Goal: Information Seeking & Learning: Learn about a topic

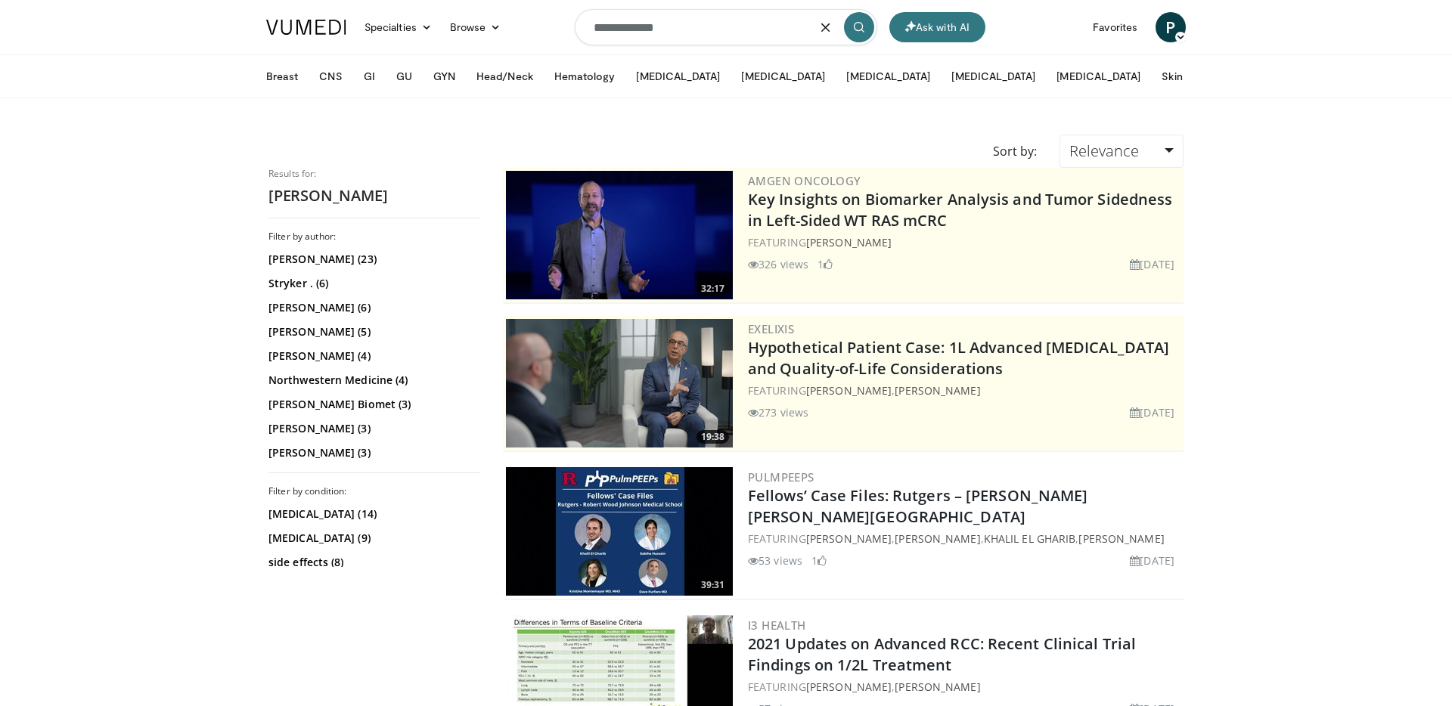
drag, startPoint x: 544, startPoint y: 21, endPoint x: 528, endPoint y: 20, distance: 16.0
click at [528, 20] on nav "Ask with AI Specialties Adult & Family Medicine Allergy, Asthma, Immunology Ane…" at bounding box center [726, 27] width 938 height 54
paste input "*"
click at [648, 28] on input "**********" at bounding box center [726, 27] width 303 height 36
type input "**********"
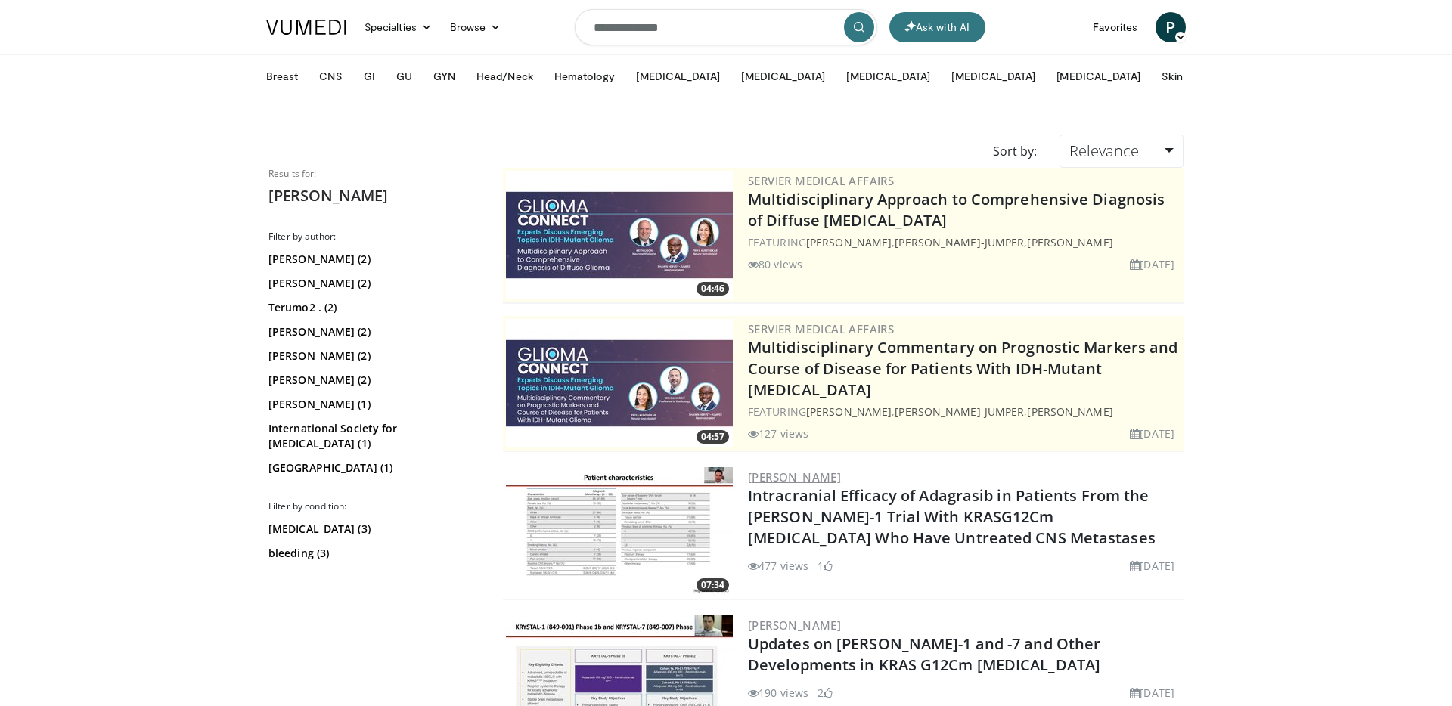
click at [834, 485] on link "Marcelo Negrao" at bounding box center [794, 477] width 93 height 15
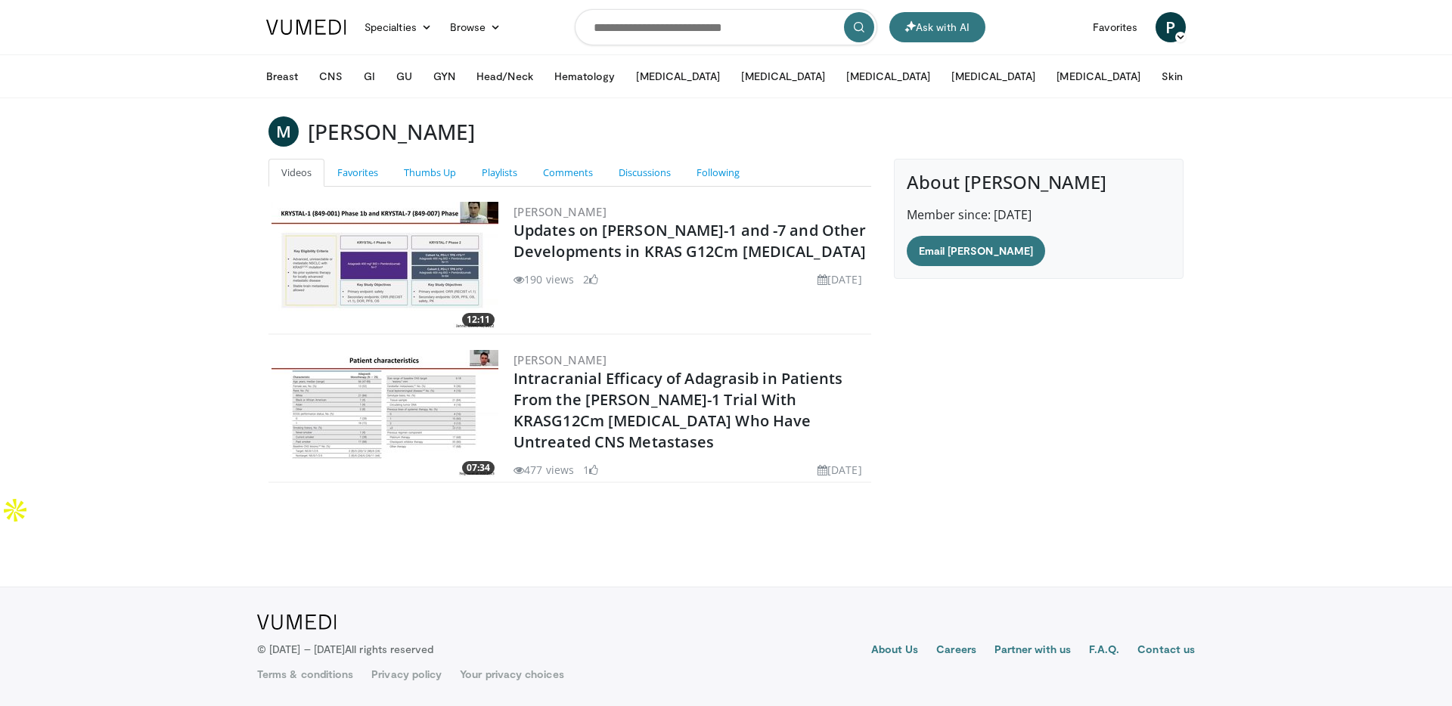
click at [405, 289] on img at bounding box center [385, 266] width 227 height 129
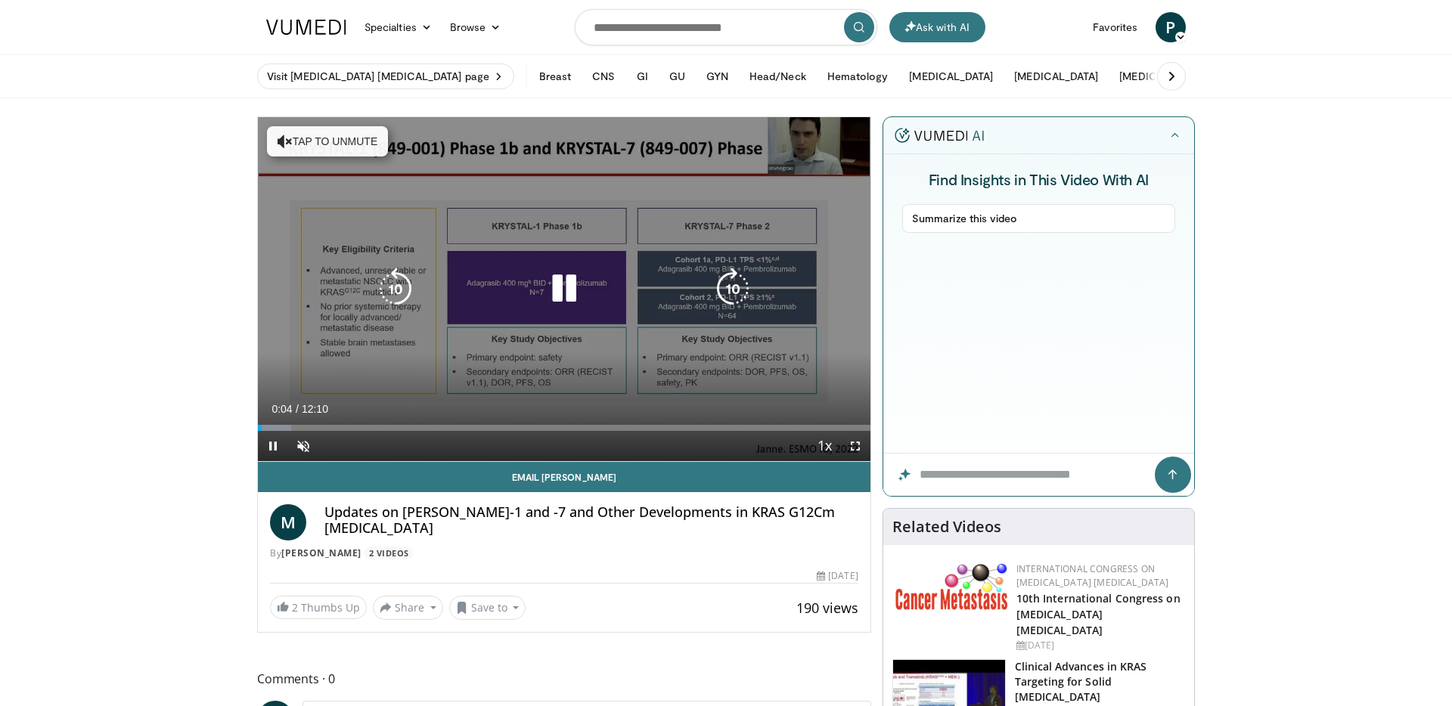
click at [342, 151] on button "Tap to unmute" at bounding box center [327, 141] width 121 height 30
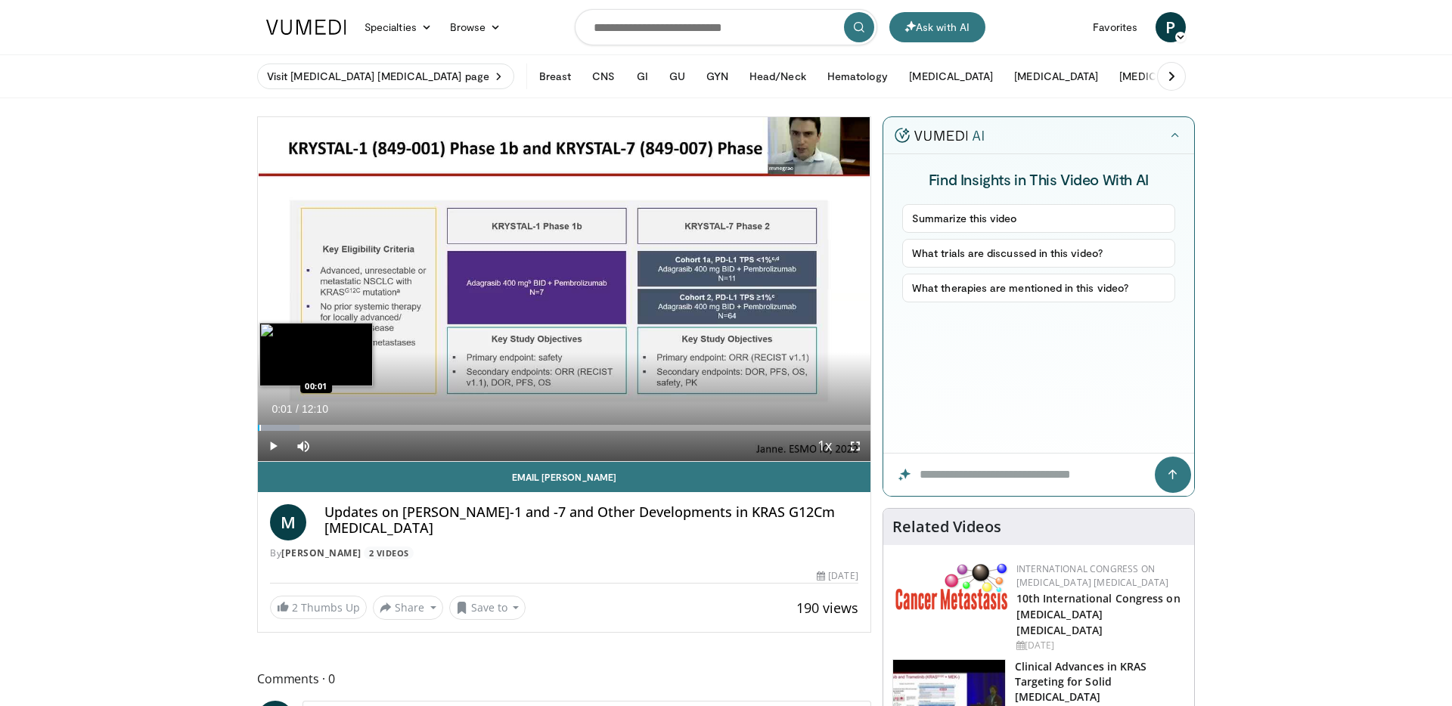
click at [259, 427] on div "Progress Bar" at bounding box center [260, 428] width 2 height 6
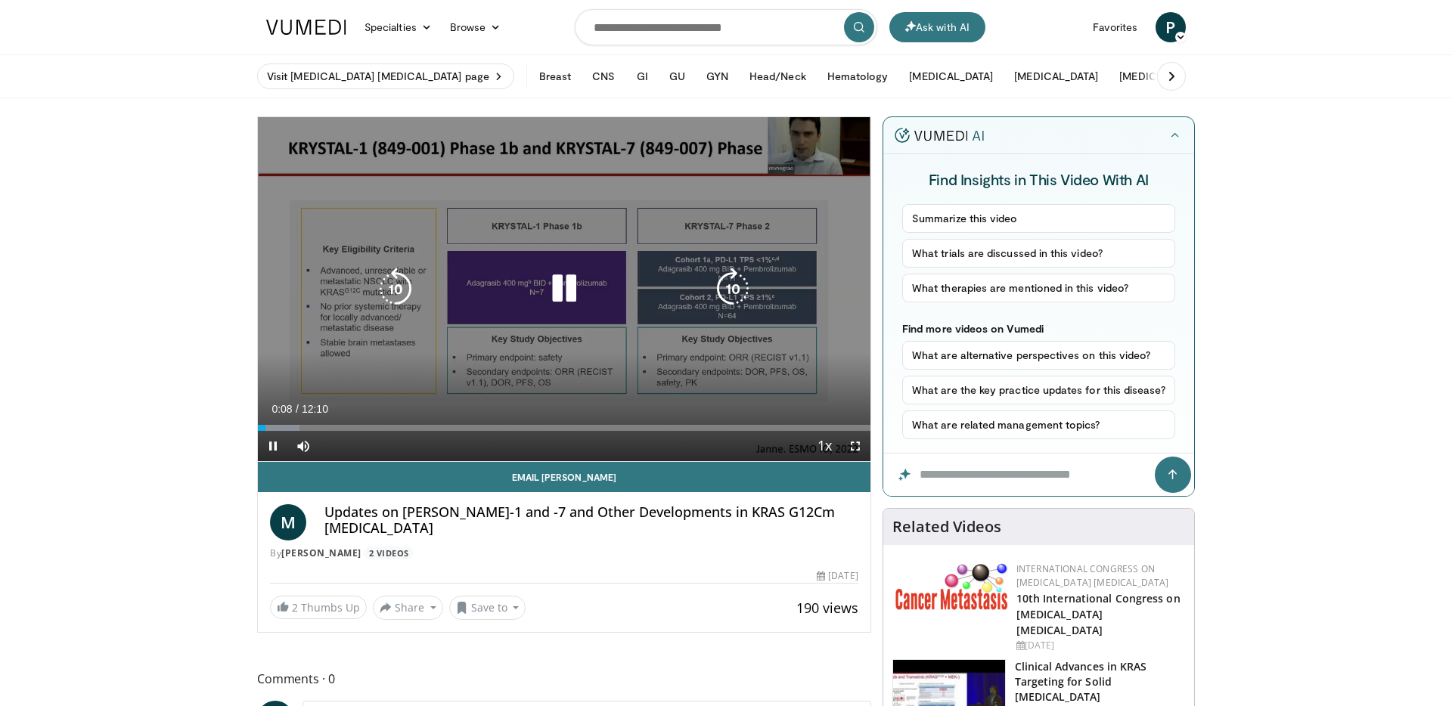
click at [560, 287] on icon "Video Player" at bounding box center [564, 289] width 42 height 42
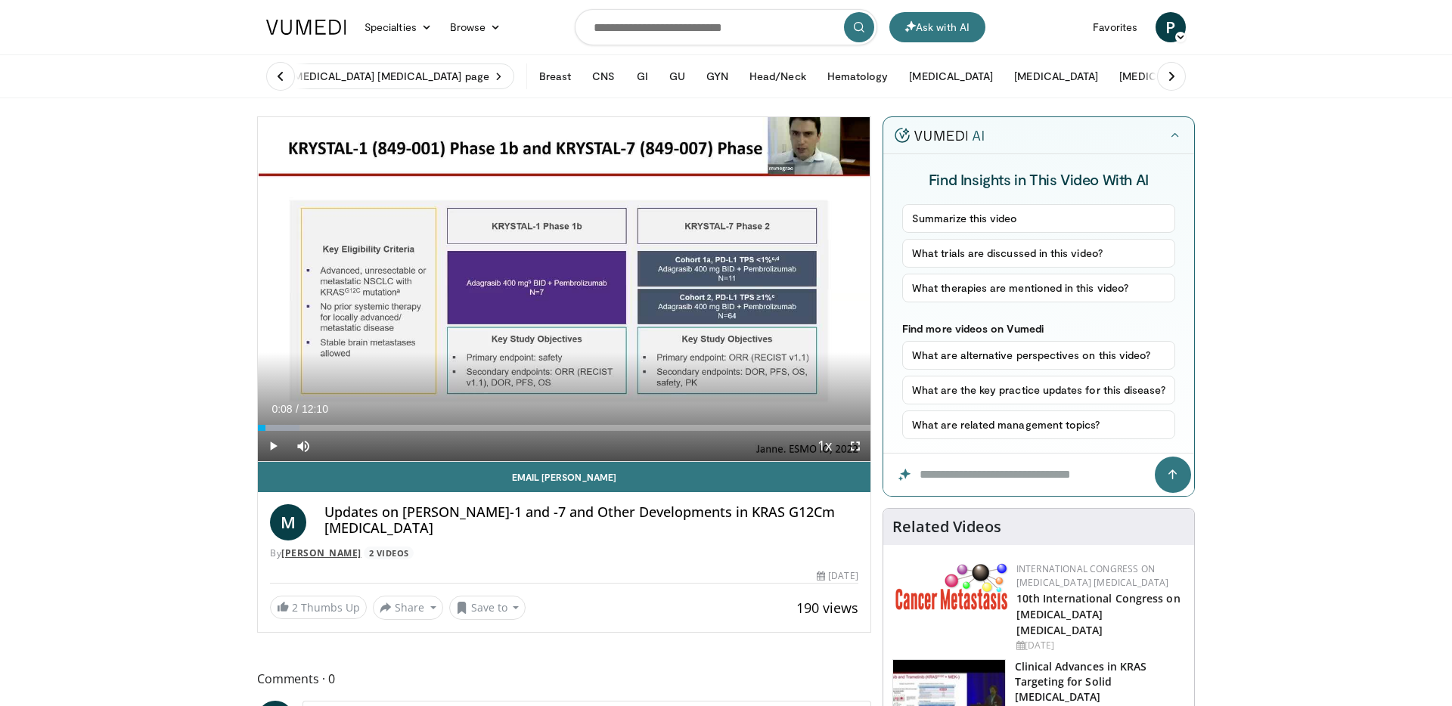
click at [328, 553] on link "[PERSON_NAME]" at bounding box center [321, 553] width 80 height 13
